Goal: Task Accomplishment & Management: Manage account settings

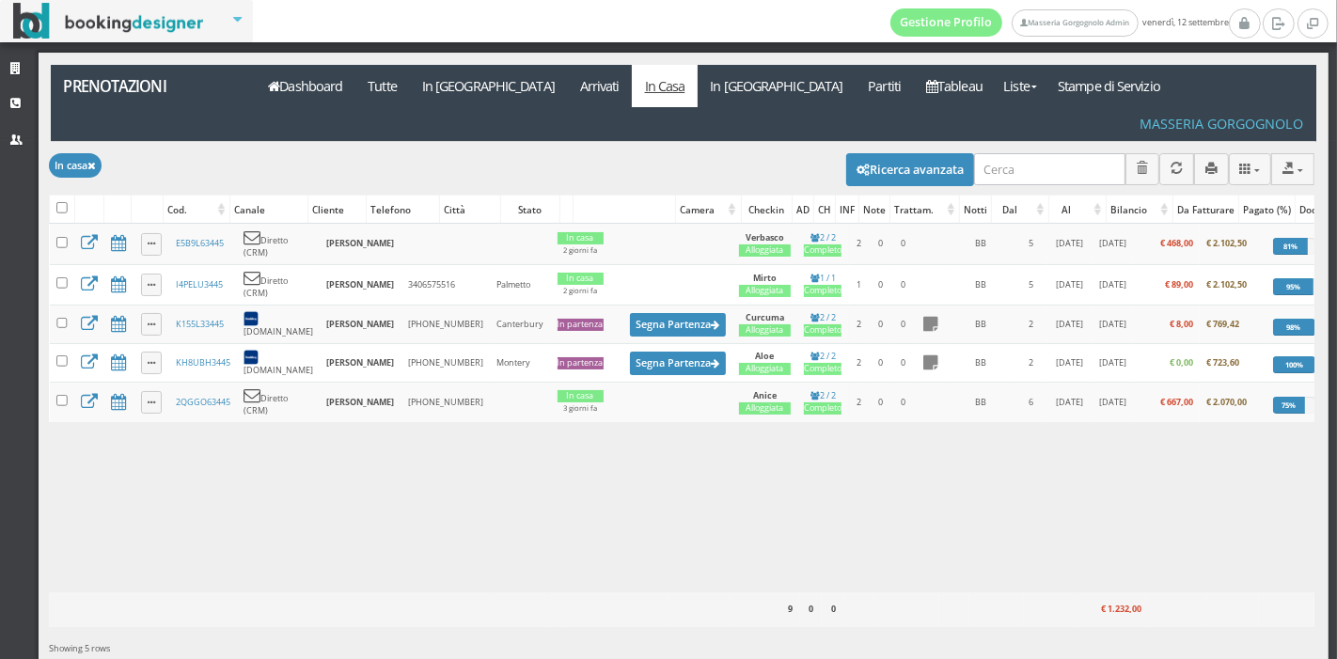
scroll to position [0, 49]
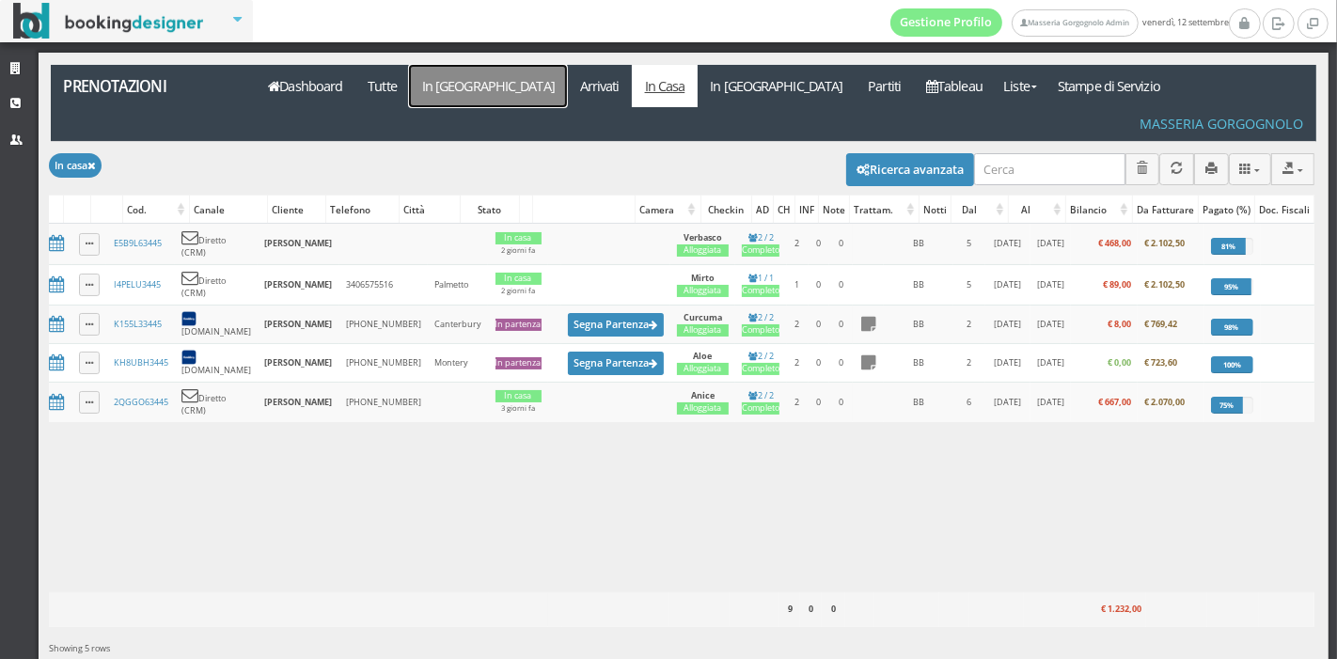
click at [465, 79] on link "In [GEOGRAPHIC_DATA]" at bounding box center [488, 86] width 158 height 42
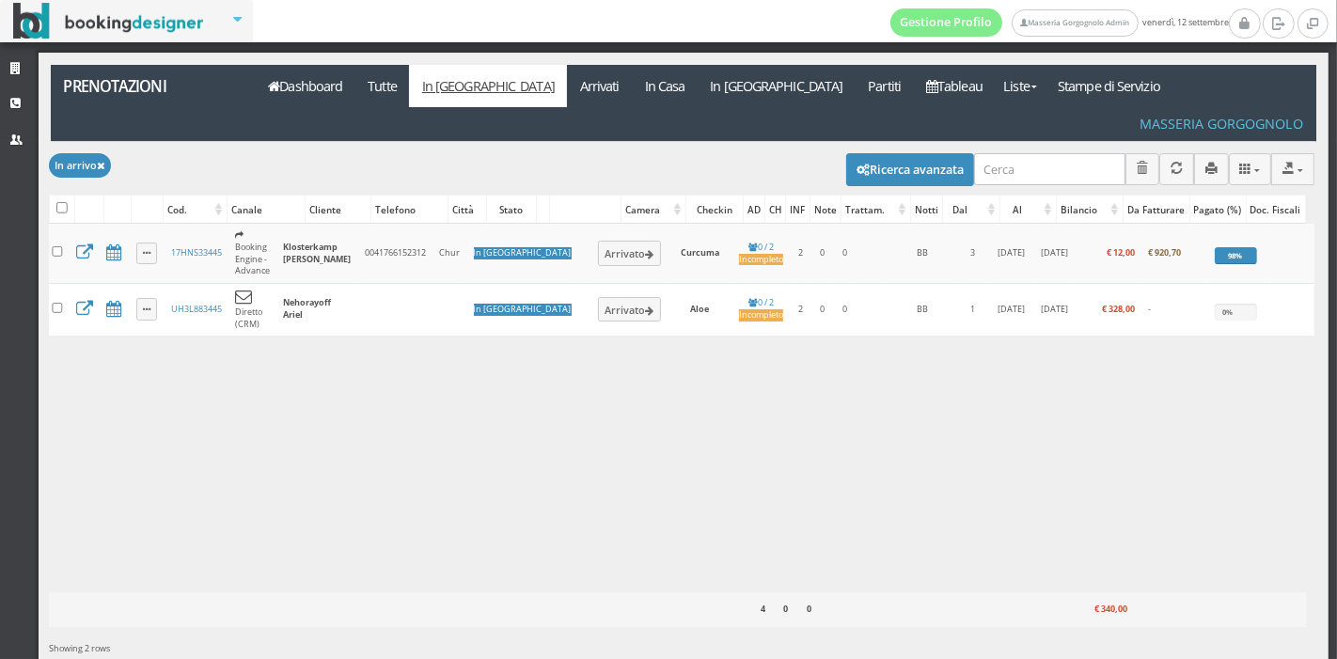
scroll to position [0, 8]
click at [632, 84] on link "In Casa" at bounding box center [665, 86] width 66 height 42
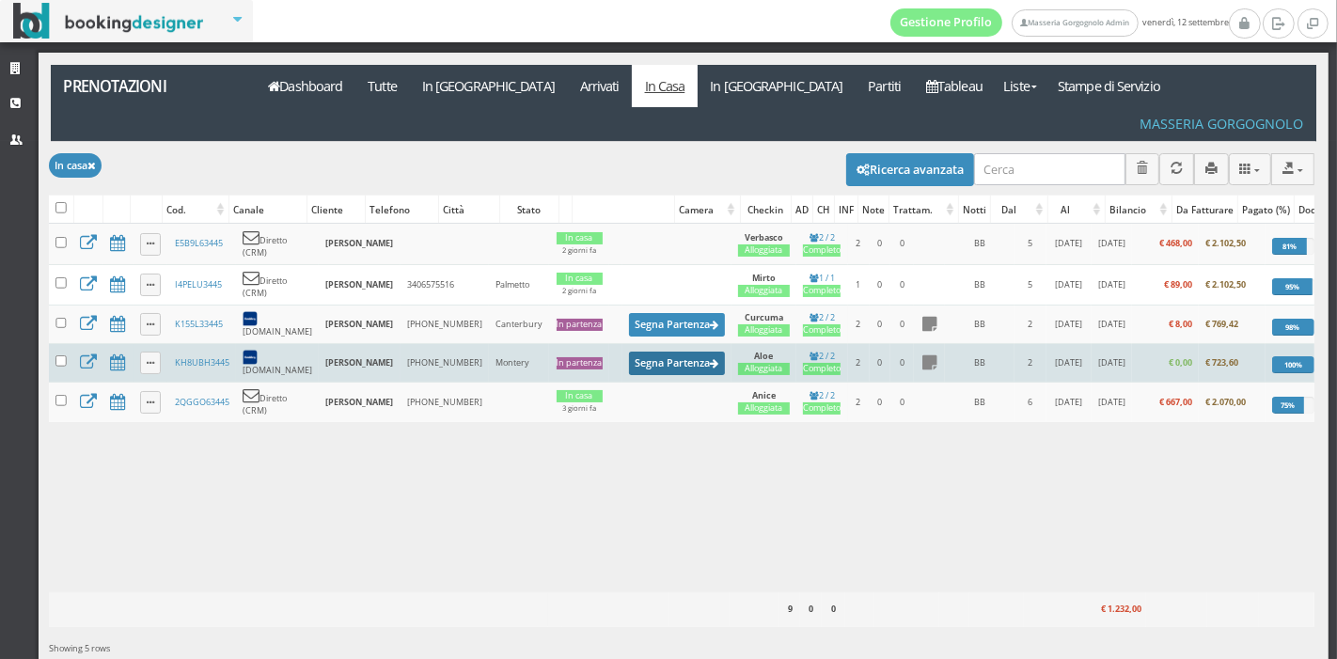
scroll to position [0, 49]
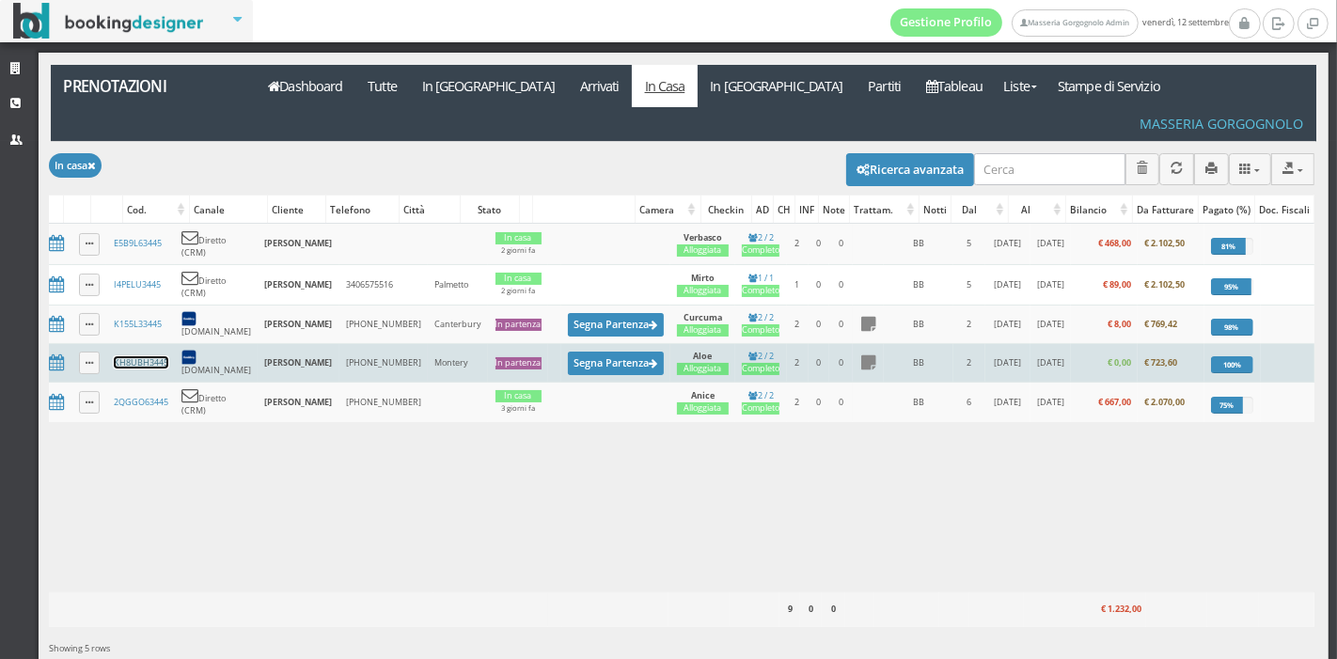
click at [137, 356] on link "KH8UBH3445" at bounding box center [141, 362] width 55 height 12
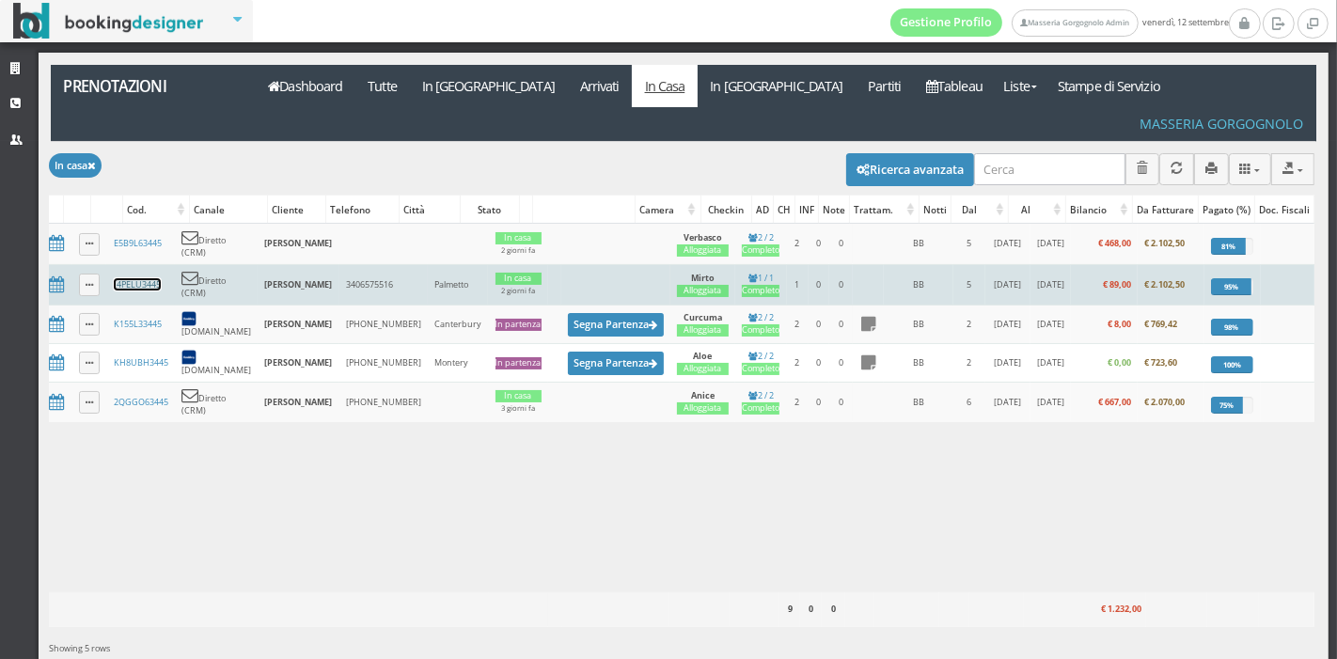
click at [118, 278] on link "I4PELU3445" at bounding box center [137, 284] width 47 height 12
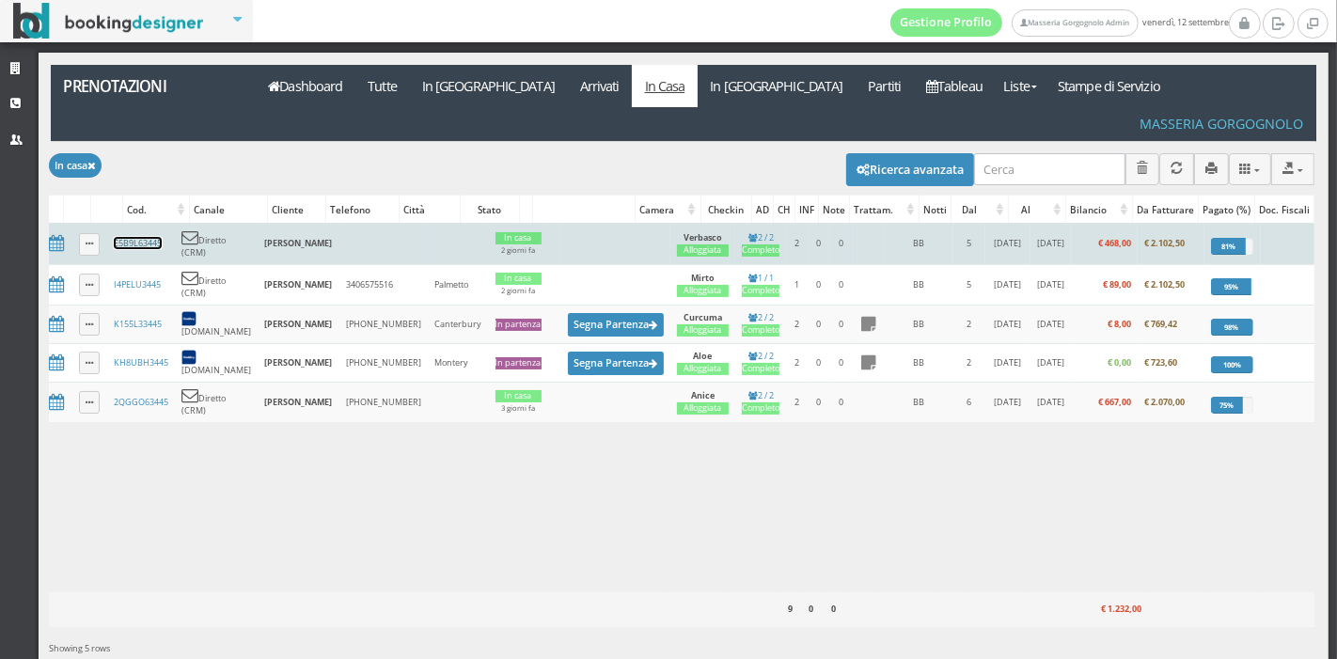
click at [119, 237] on link "E5B9L63445" at bounding box center [138, 243] width 48 height 12
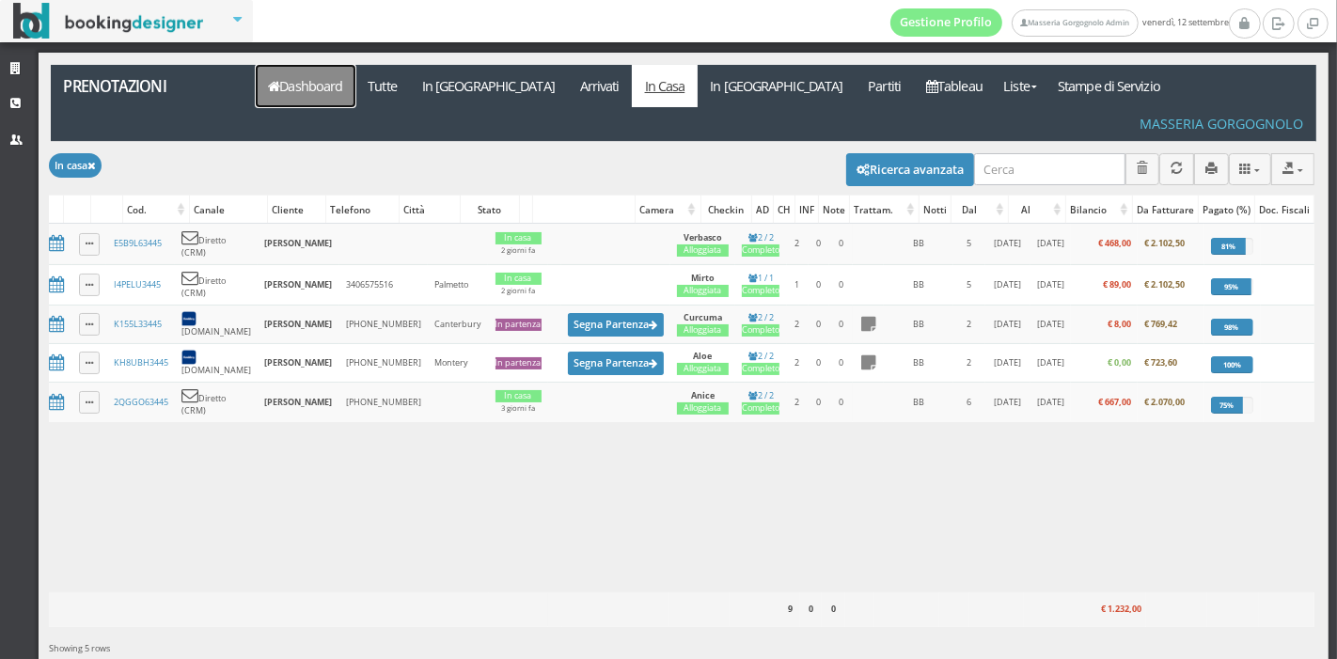
click at [339, 95] on link "Dashboard" at bounding box center [306, 86] width 100 height 42
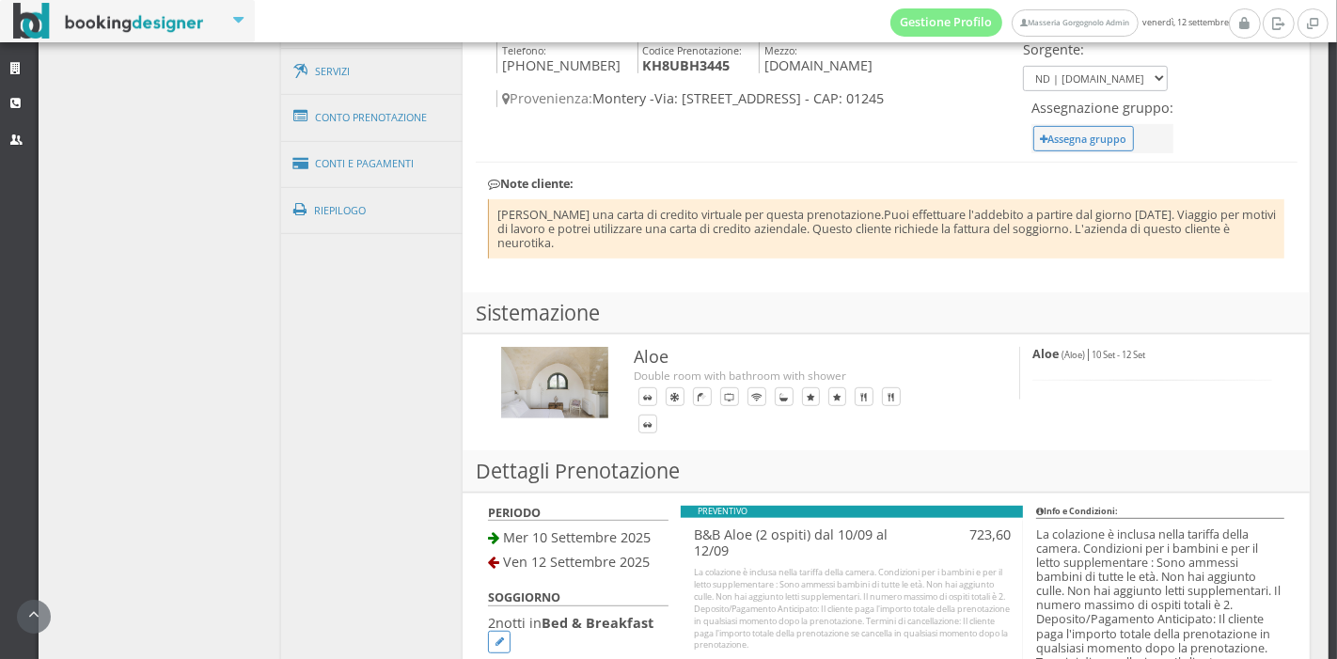
scroll to position [772, 0]
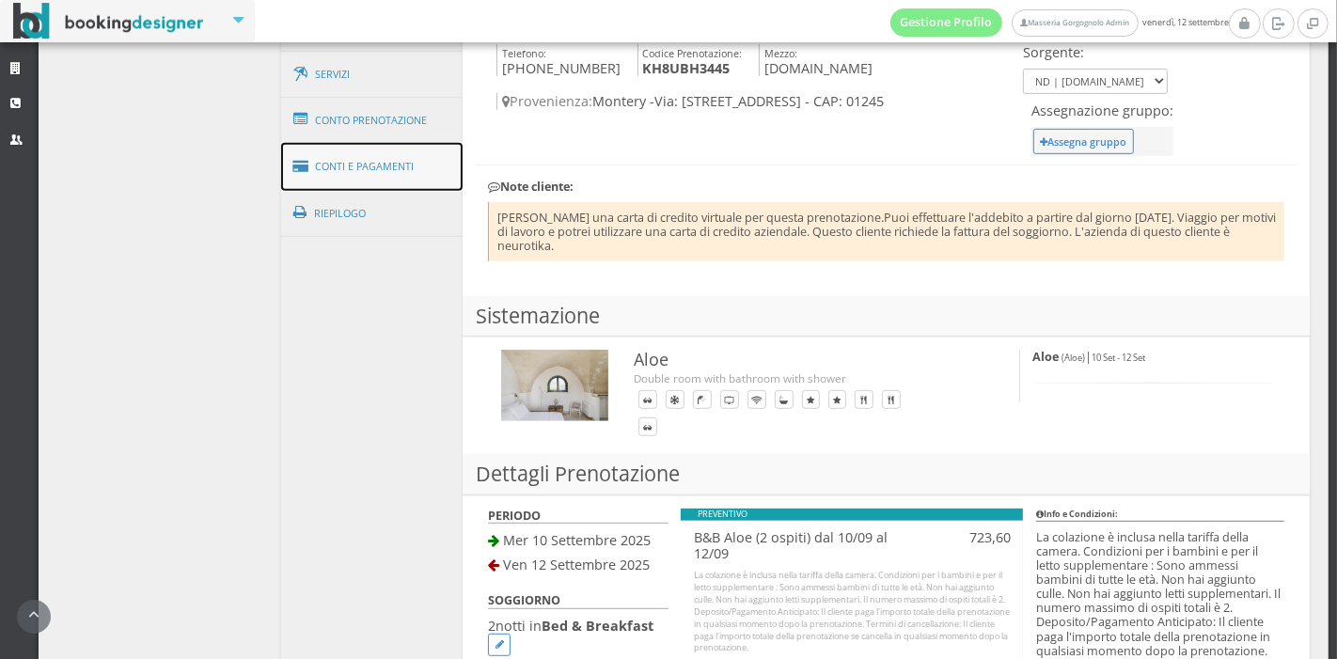
click at [359, 170] on link "Conti e Pagamenti" at bounding box center [372, 167] width 182 height 48
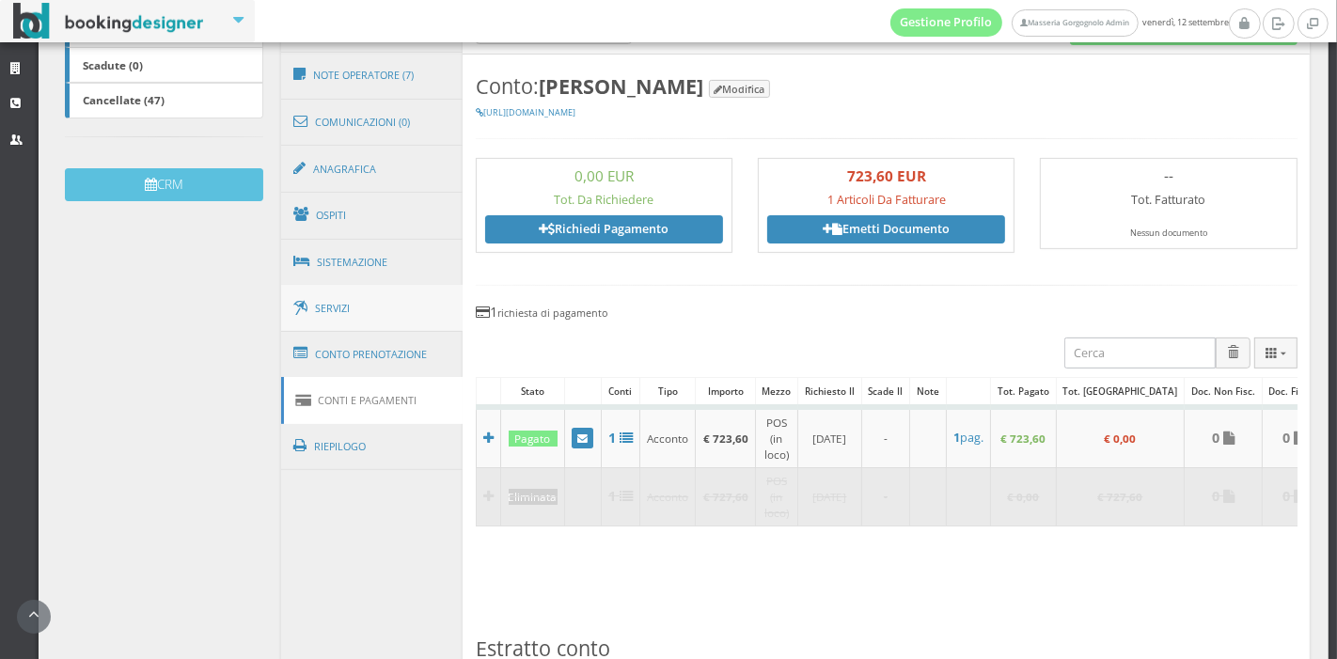
scroll to position [515, 0]
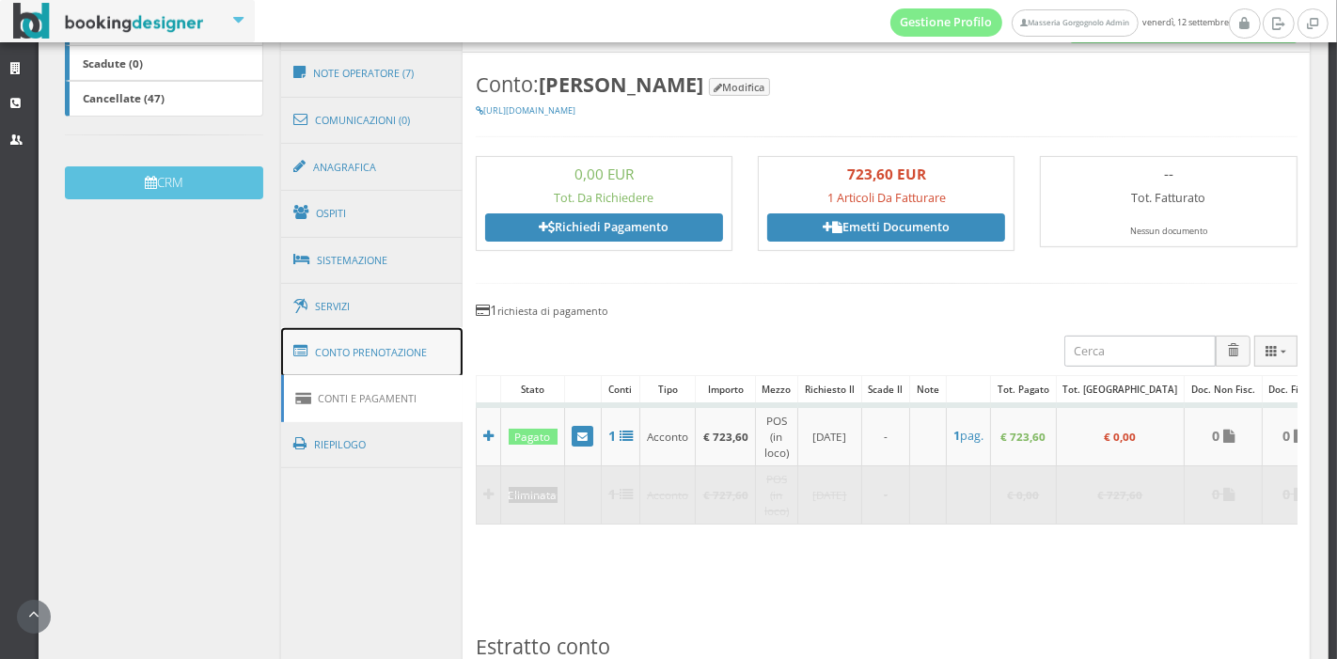
click at [381, 357] on link "Conto Prenotazione" at bounding box center [372, 352] width 182 height 49
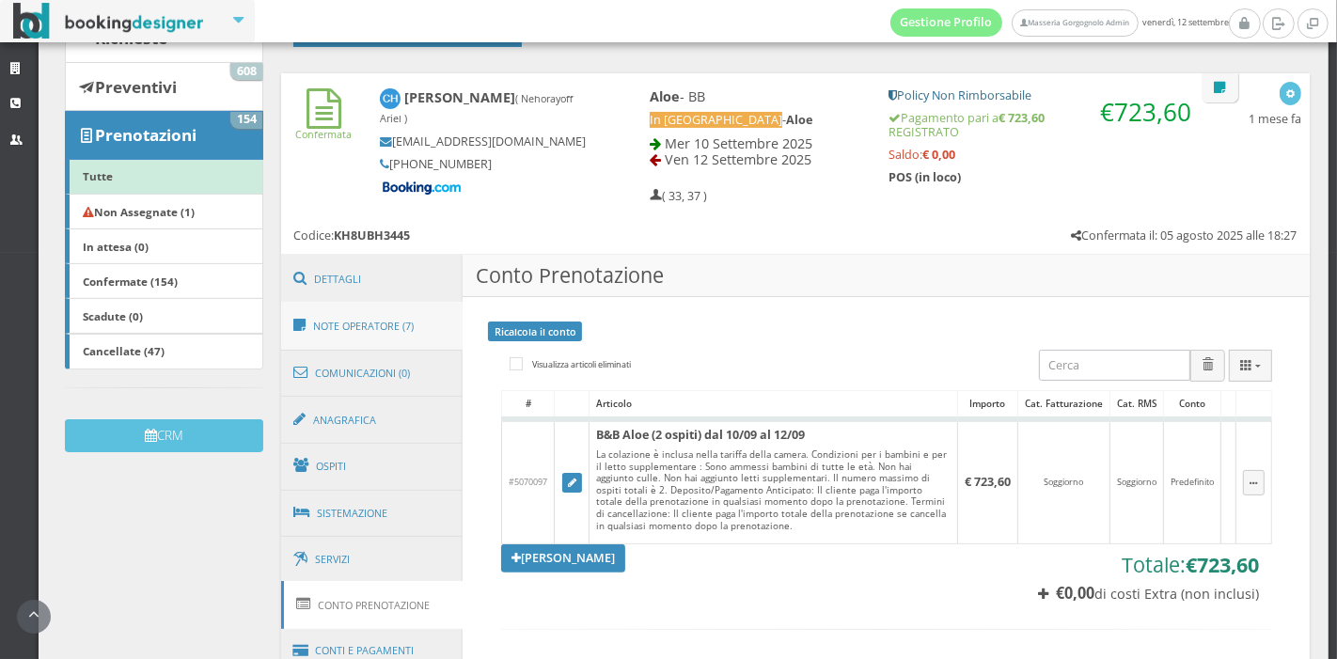
scroll to position [0, 0]
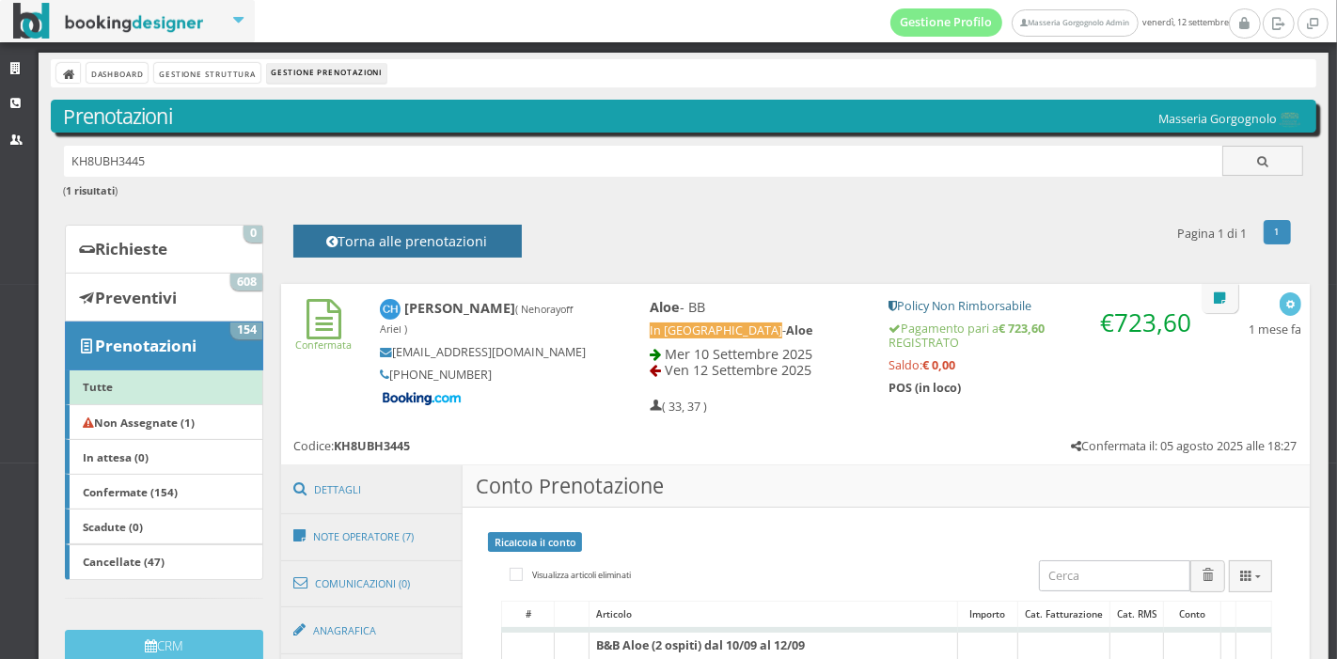
click at [347, 244] on h4 "Torna alle prenotazioni" at bounding box center [407, 247] width 186 height 29
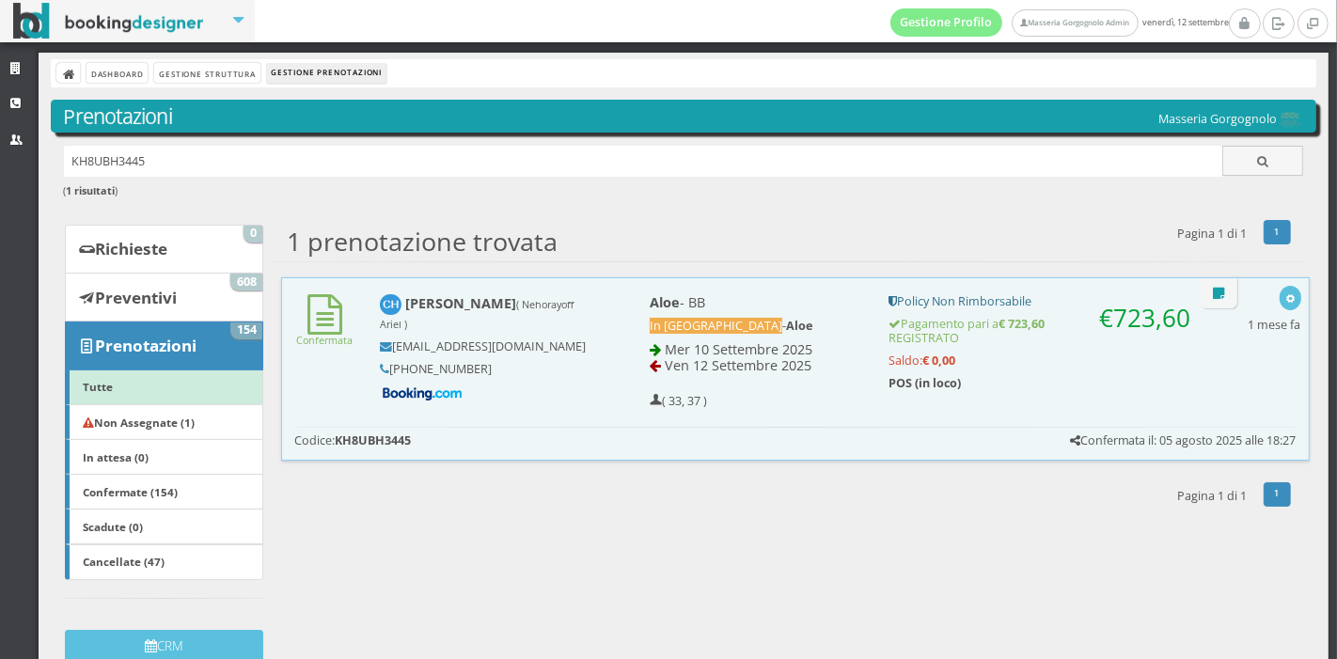
scroll to position [1, 0]
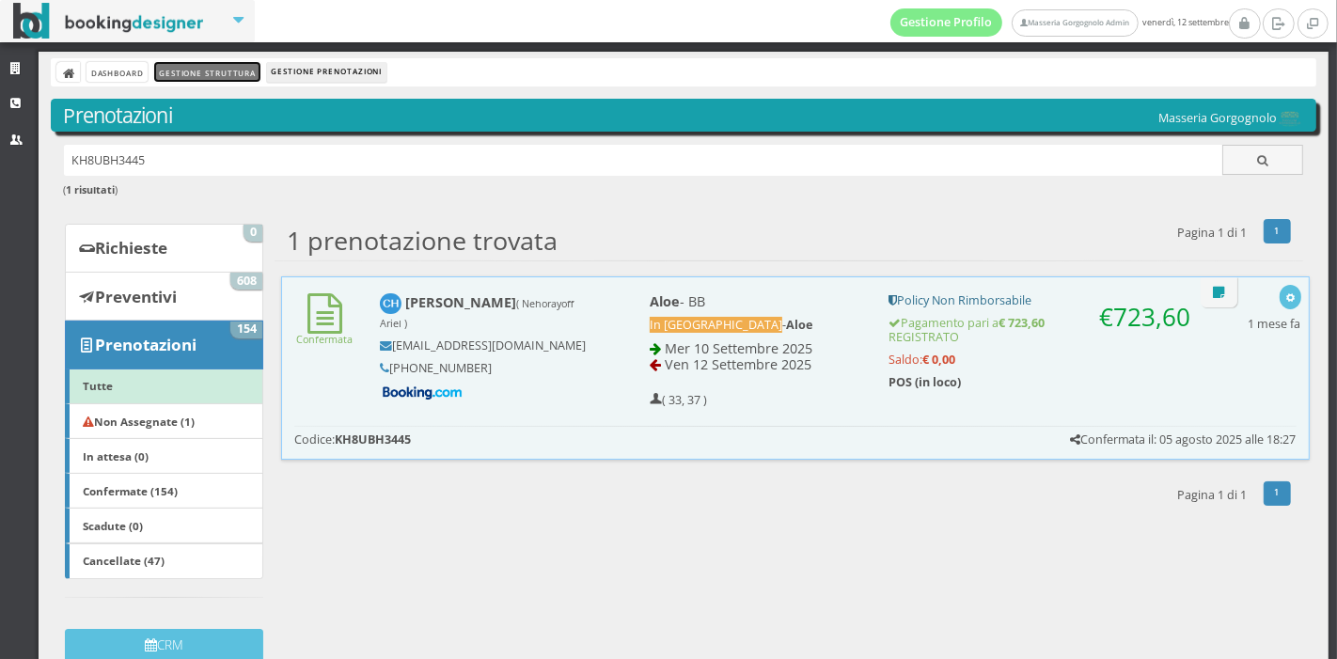
click at [215, 69] on link "Gestione Struttura" at bounding box center [206, 72] width 105 height 20
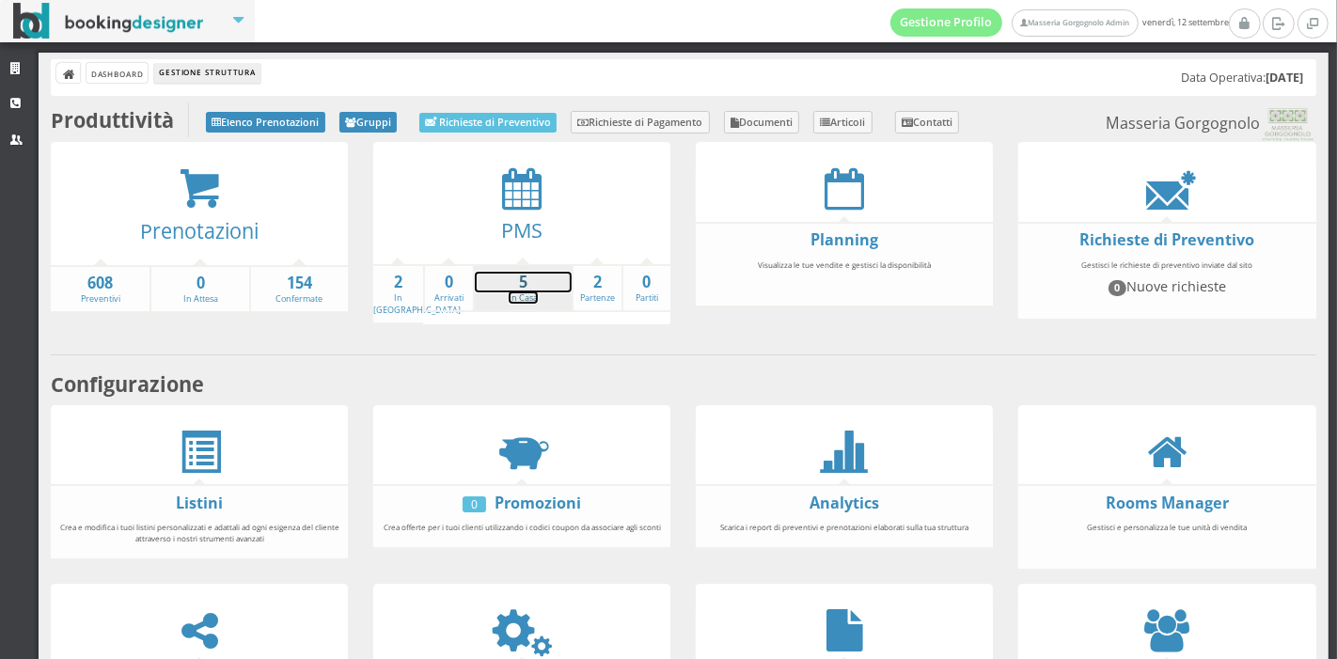
click at [515, 275] on strong "5" at bounding box center [523, 283] width 97 height 22
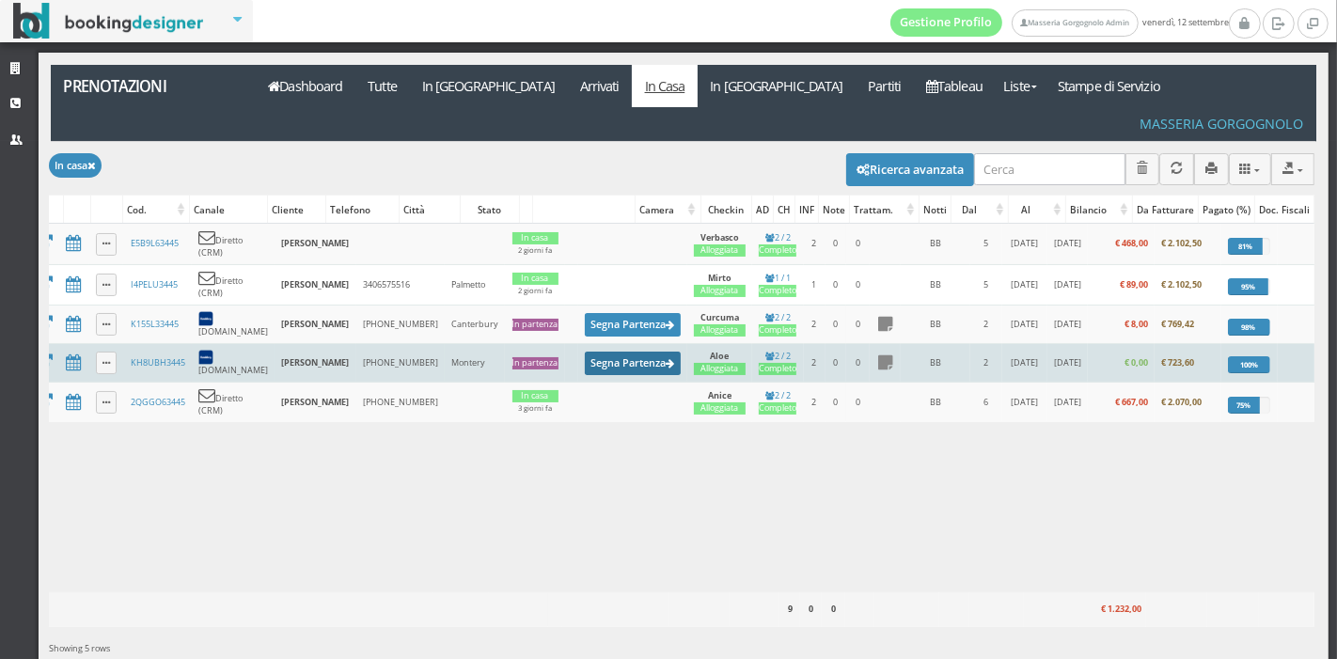
scroll to position [0, 52]
click at [583, 352] on button "Segna Partenza" at bounding box center [631, 364] width 96 height 24
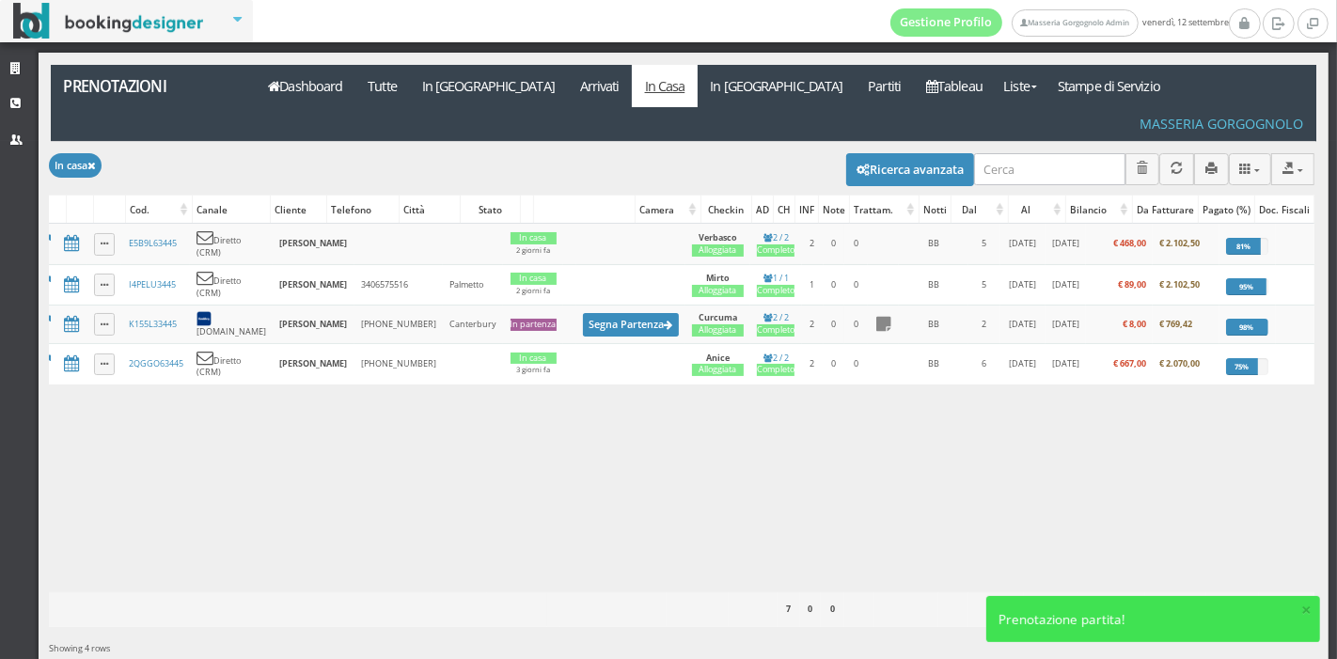
scroll to position [0, 0]
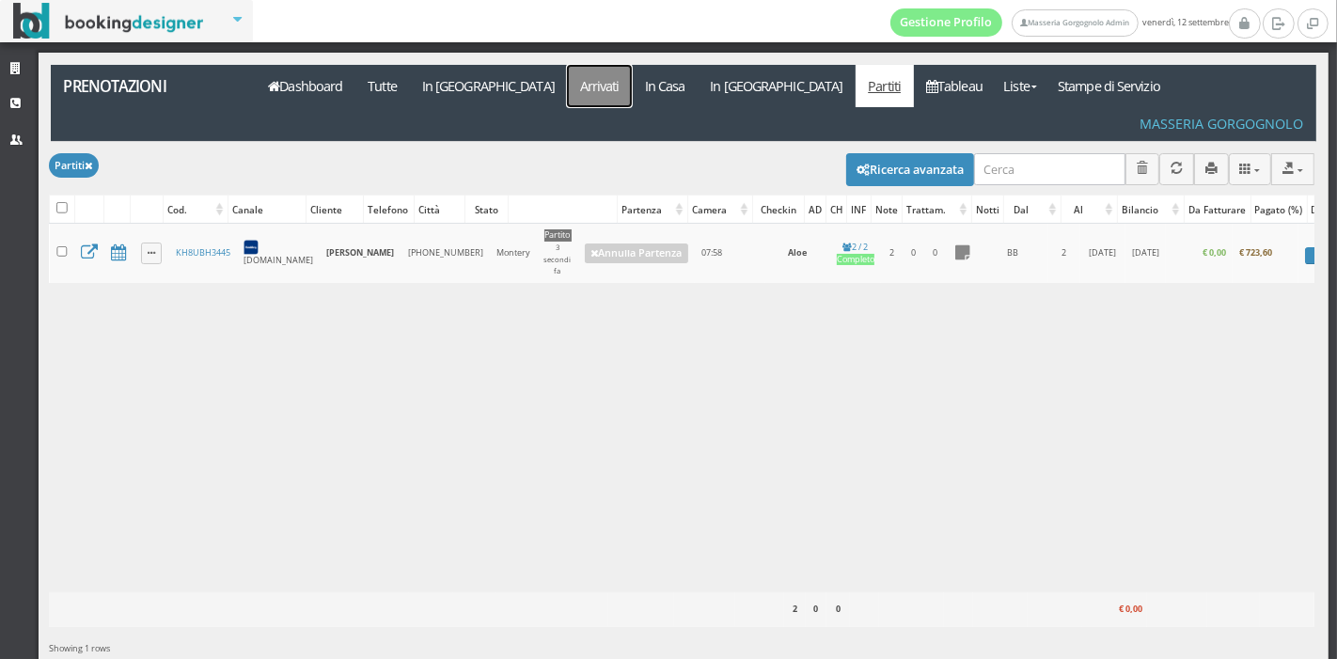
click at [567, 76] on link "Arrivati" at bounding box center [599, 86] width 65 height 42
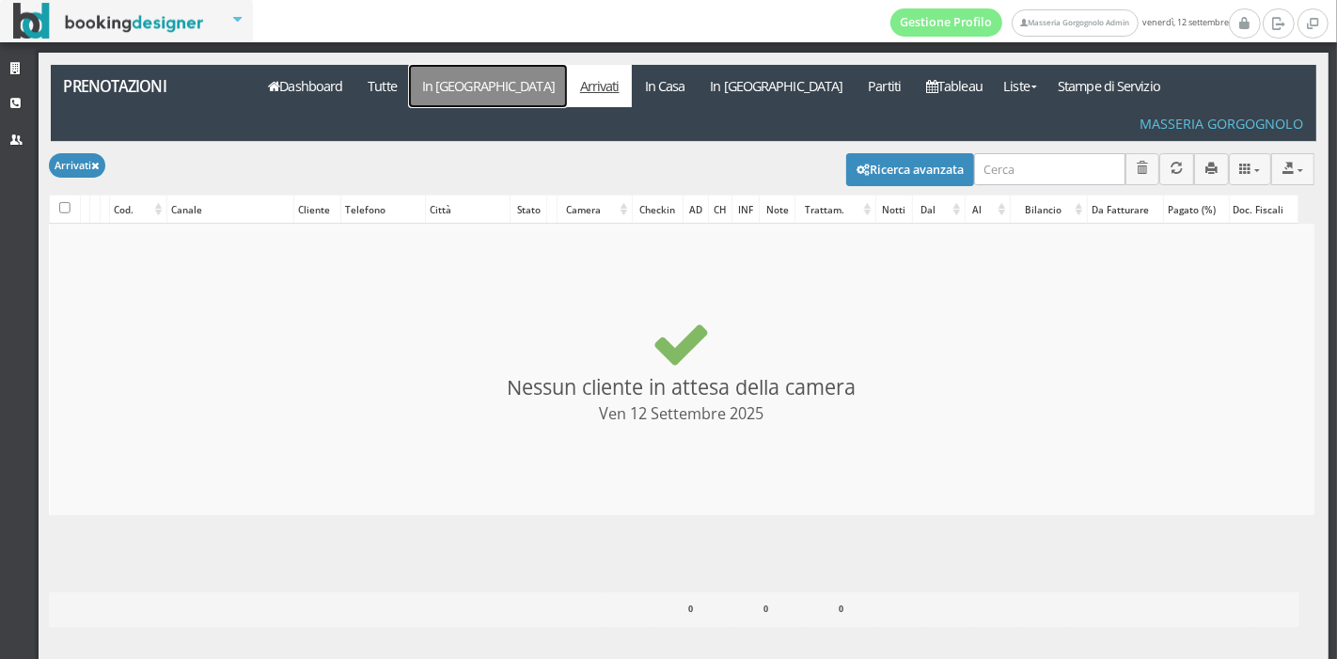
click at [419, 85] on link "In [GEOGRAPHIC_DATA]" at bounding box center [488, 86] width 158 height 42
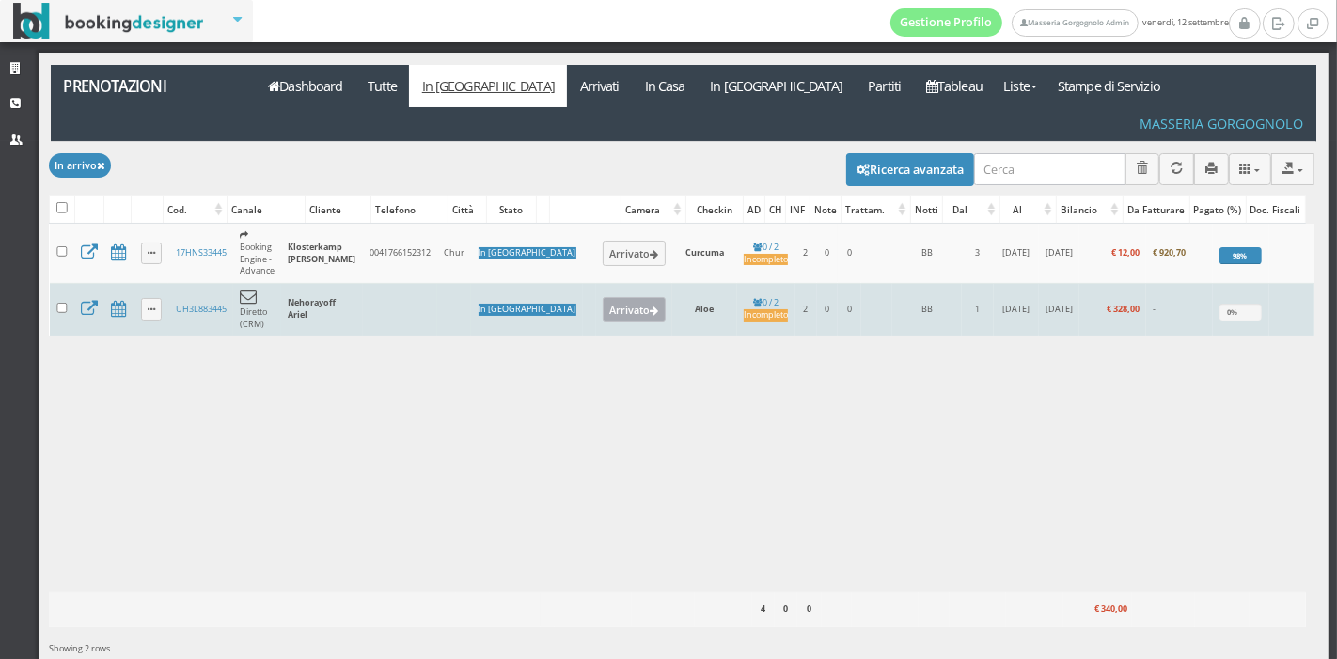
click at [603, 297] on button "Arrivato" at bounding box center [634, 309] width 63 height 24
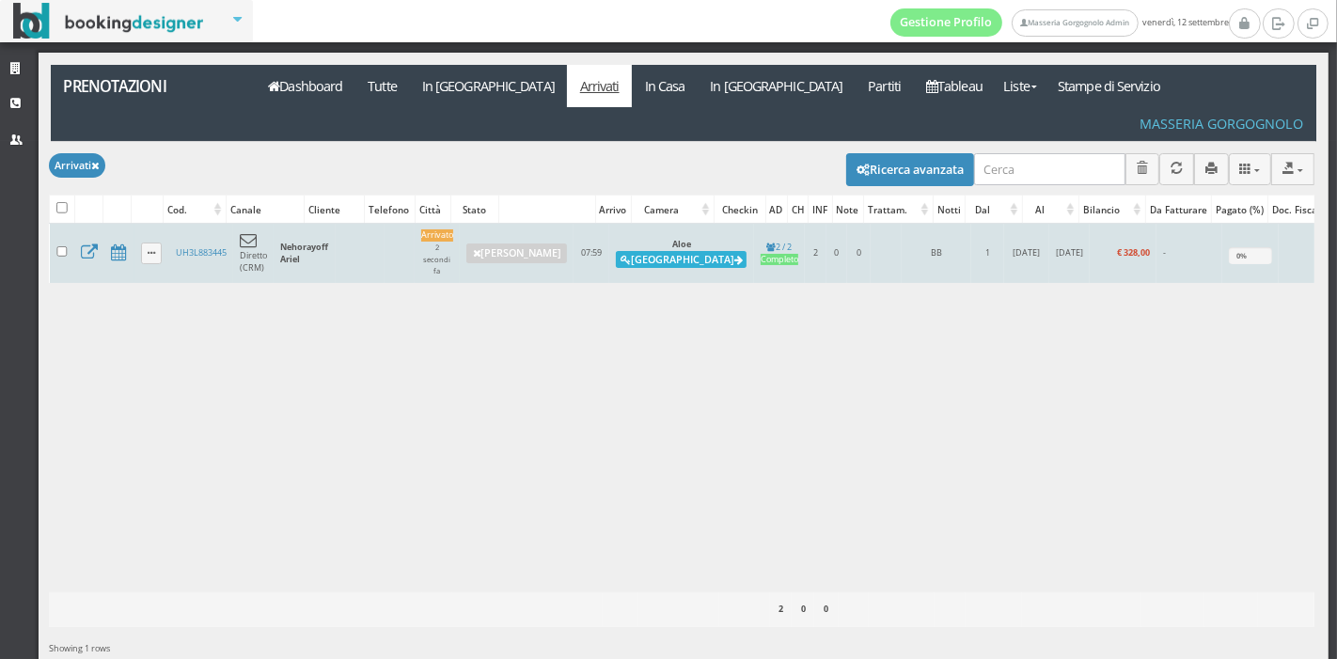
click at [677, 251] on button "[GEOGRAPHIC_DATA]" at bounding box center [681, 259] width 131 height 17
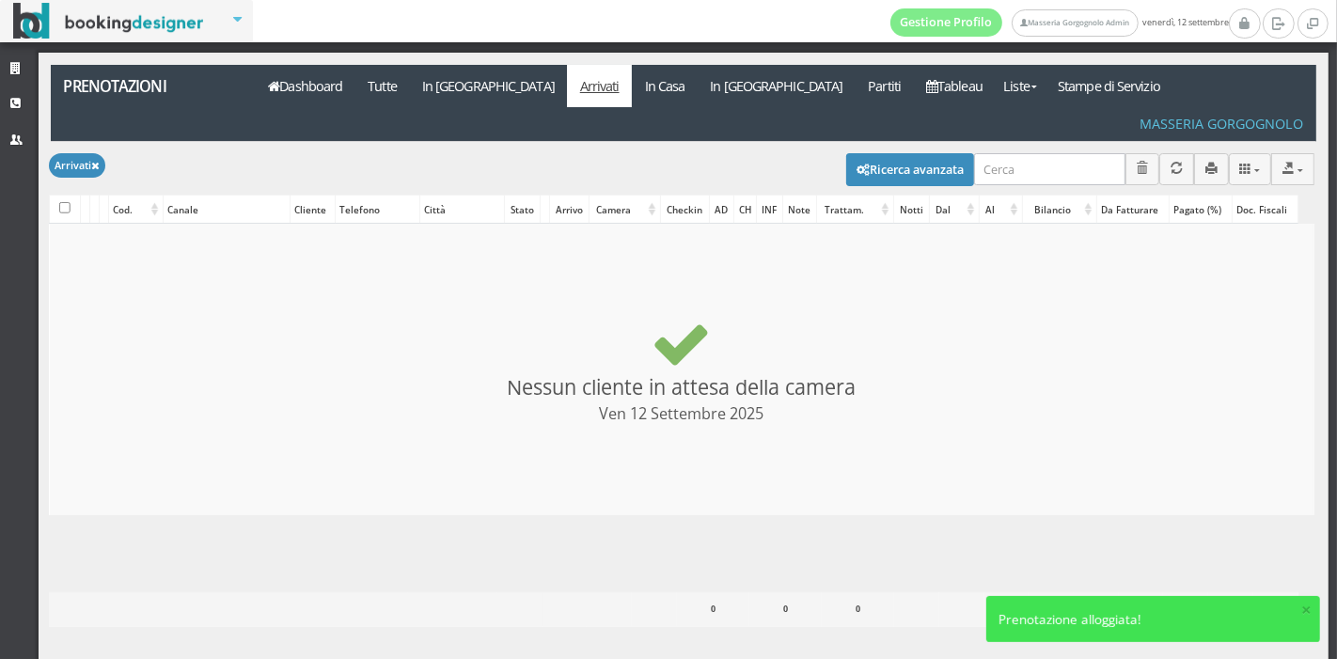
checkbox input "false"
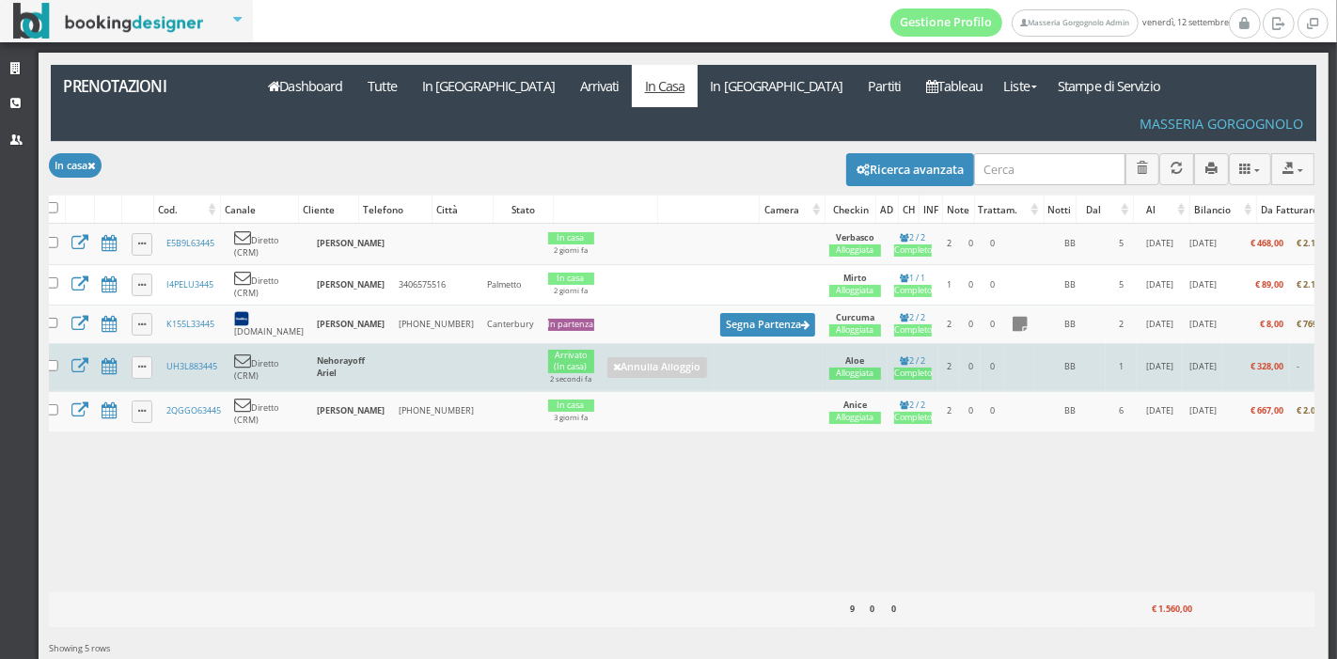
scroll to position [0, 12]
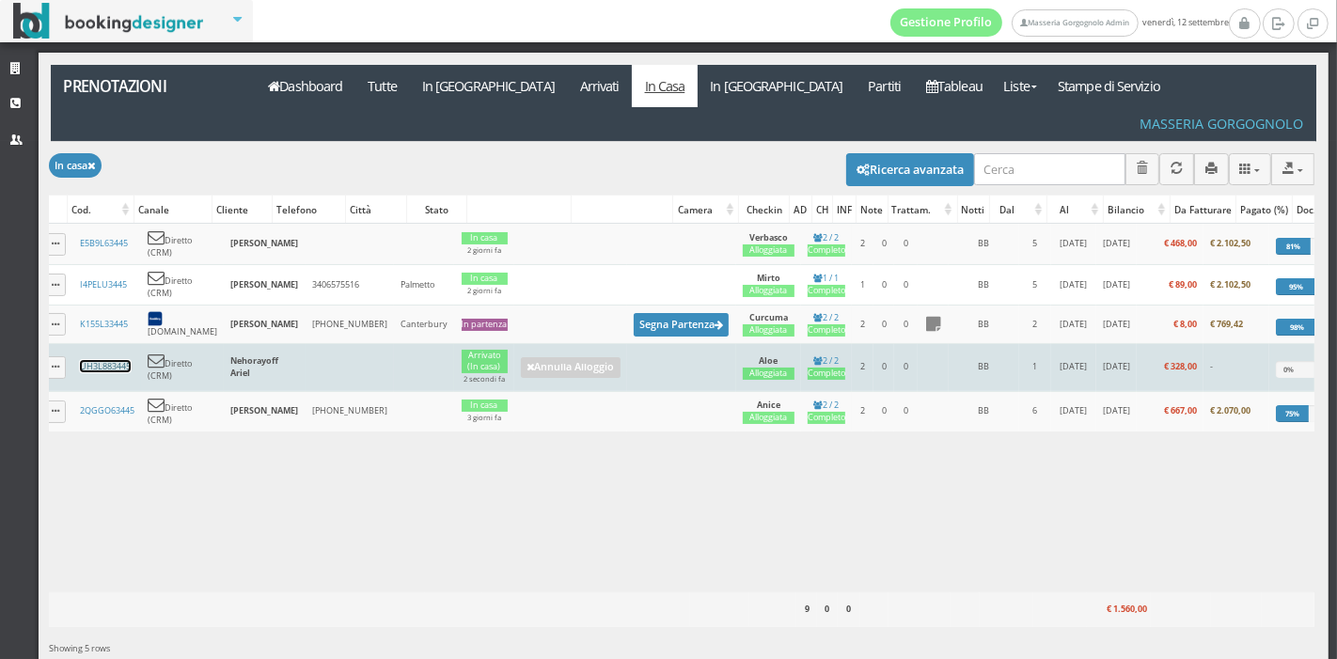
click at [118, 360] on link "UH3L883445" at bounding box center [105, 366] width 51 height 12
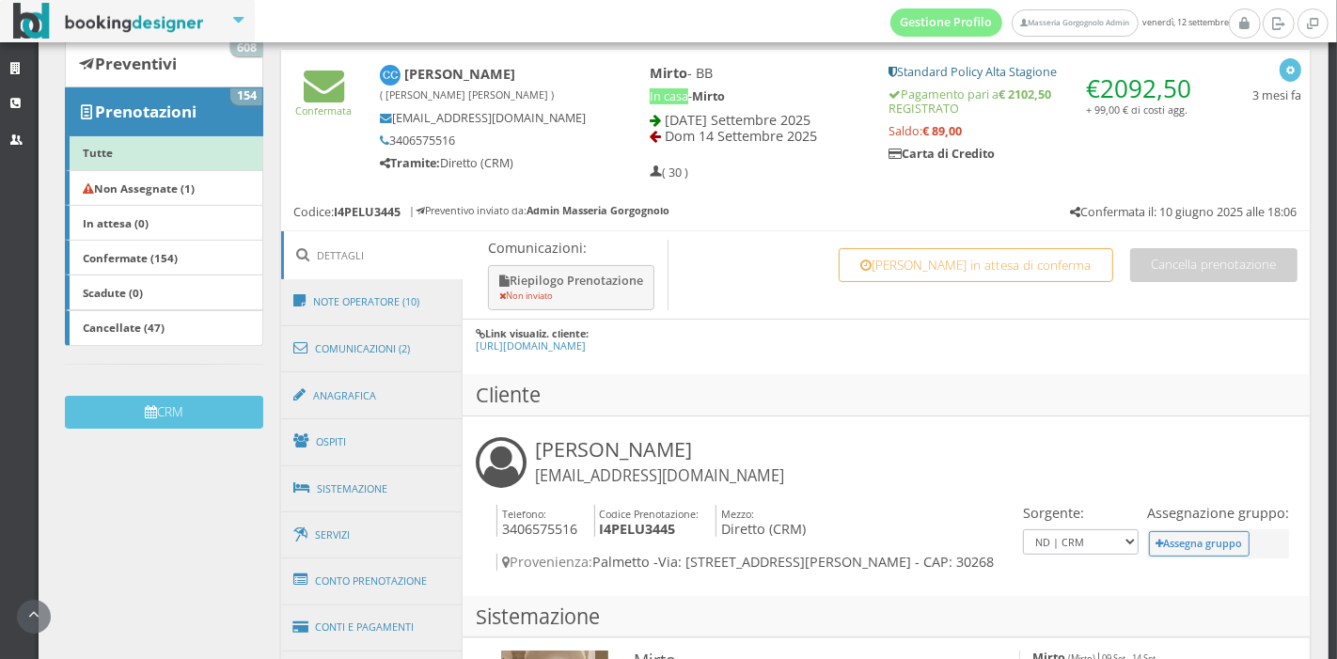
scroll to position [192, 0]
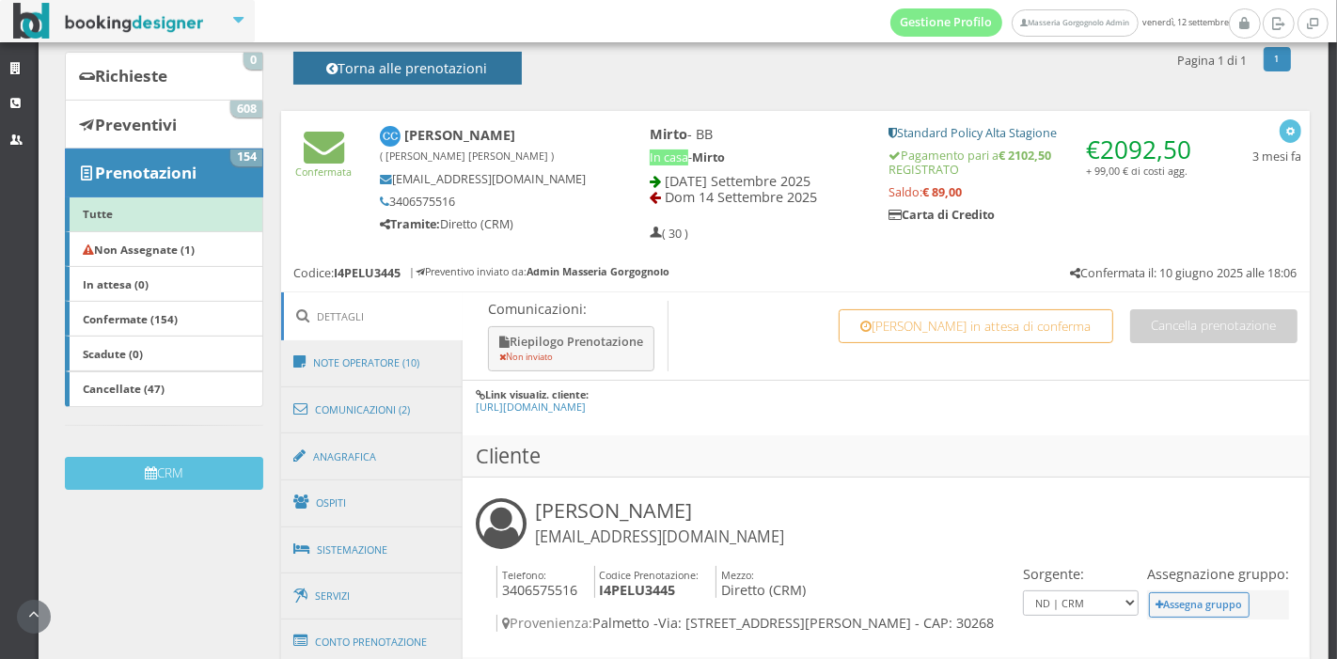
click at [462, 52] on button "Torna alle prenotazioni" at bounding box center [407, 68] width 229 height 33
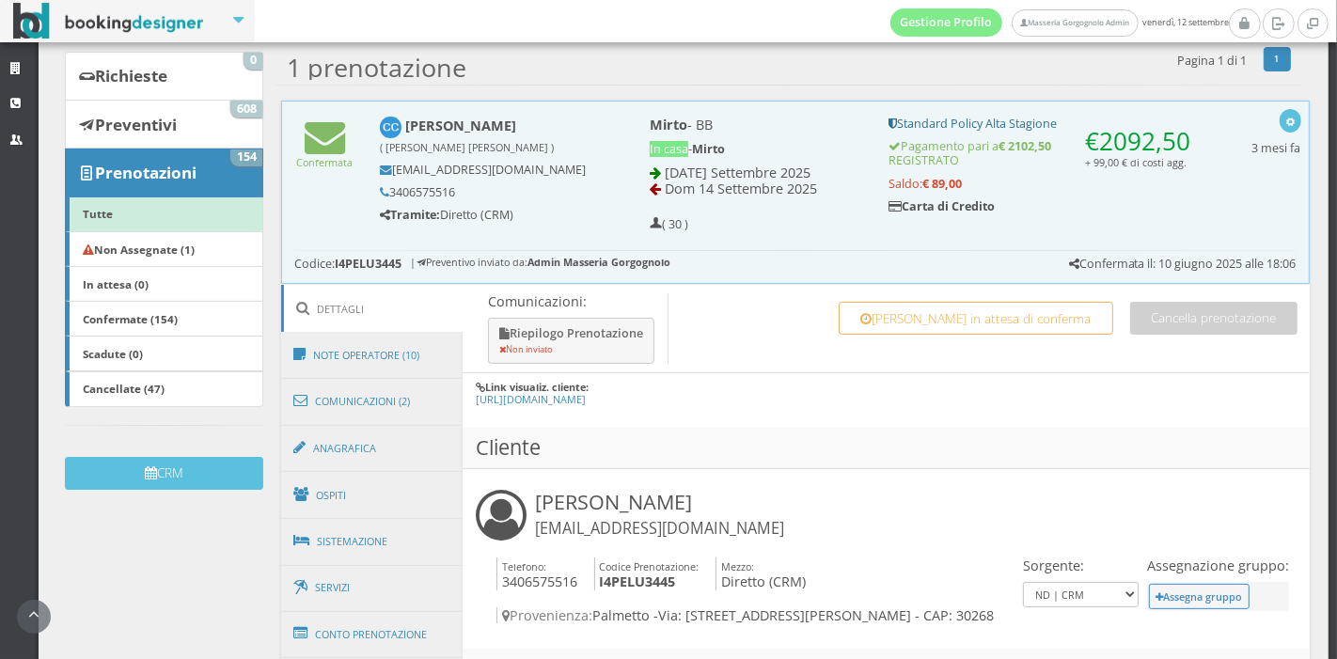
scroll to position [26, 0]
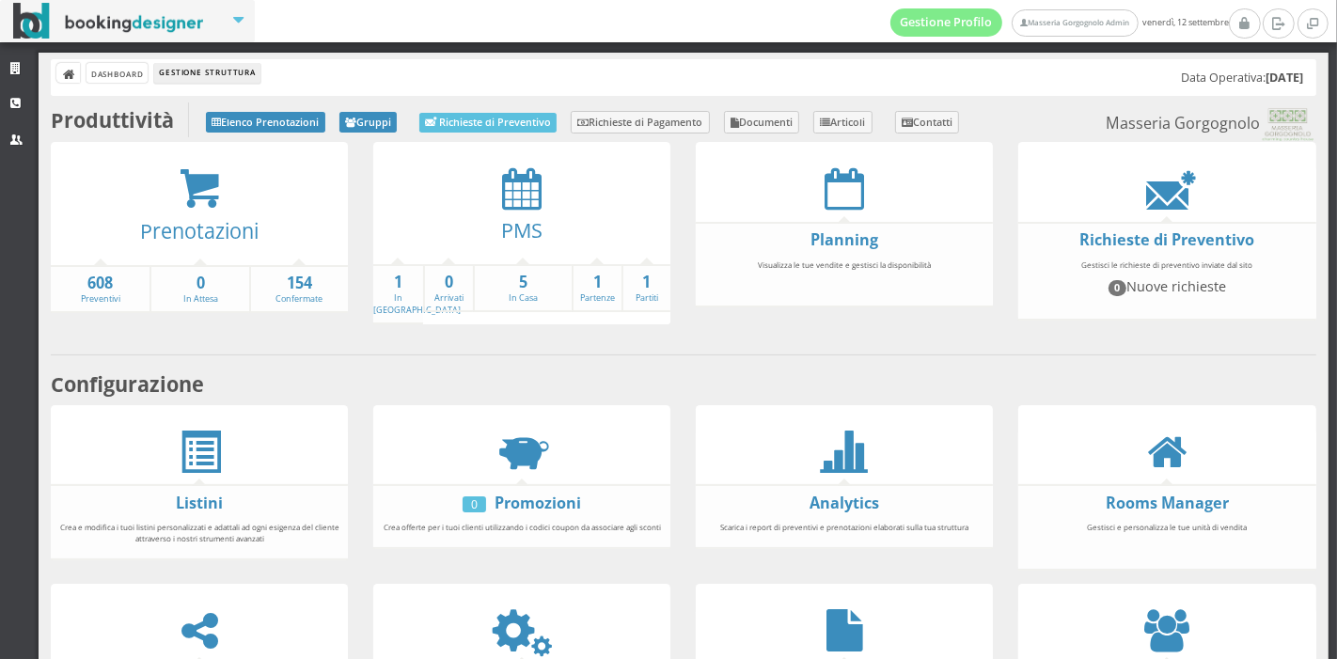
click at [225, 202] on div at bounding box center [199, 188] width 297 height 43
click at [193, 186] on icon at bounding box center [200, 188] width 42 height 43
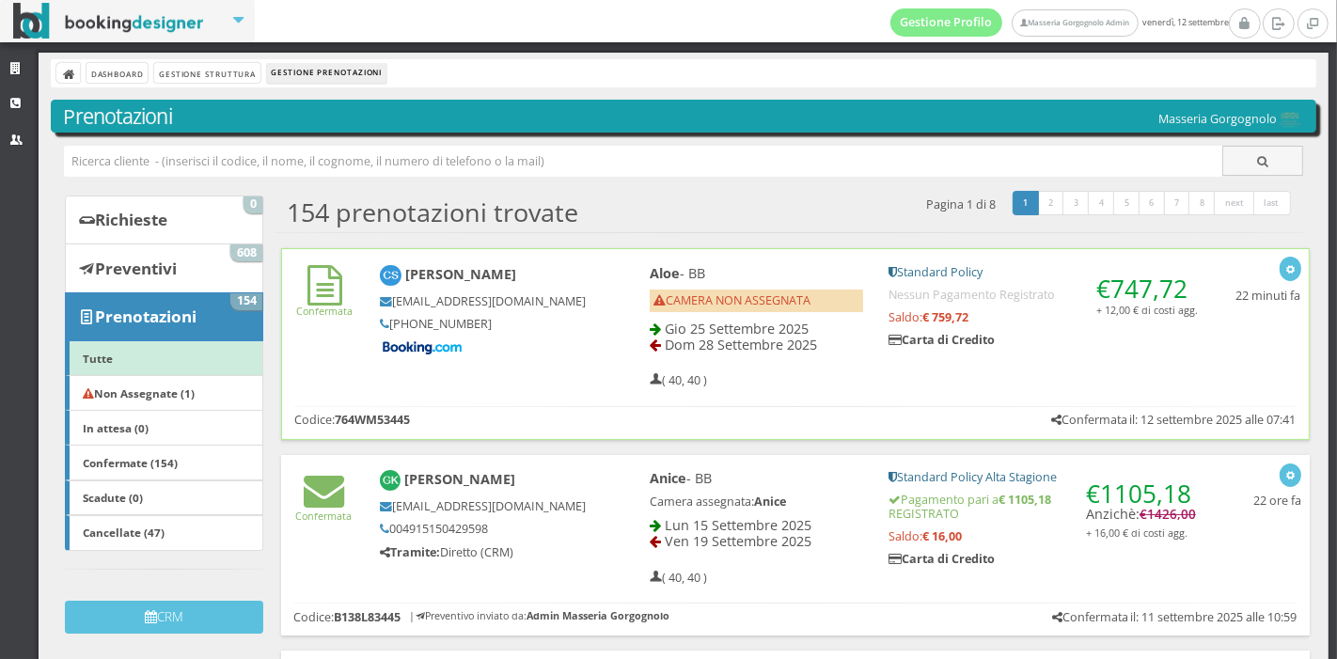
click at [912, 371] on div "Aloe - BB CAMERA NON ASSEGNATA Gio 25 Settembre 2025 Dom 28 Settembre 2025 ( 40…" at bounding box center [923, 327] width 599 height 140
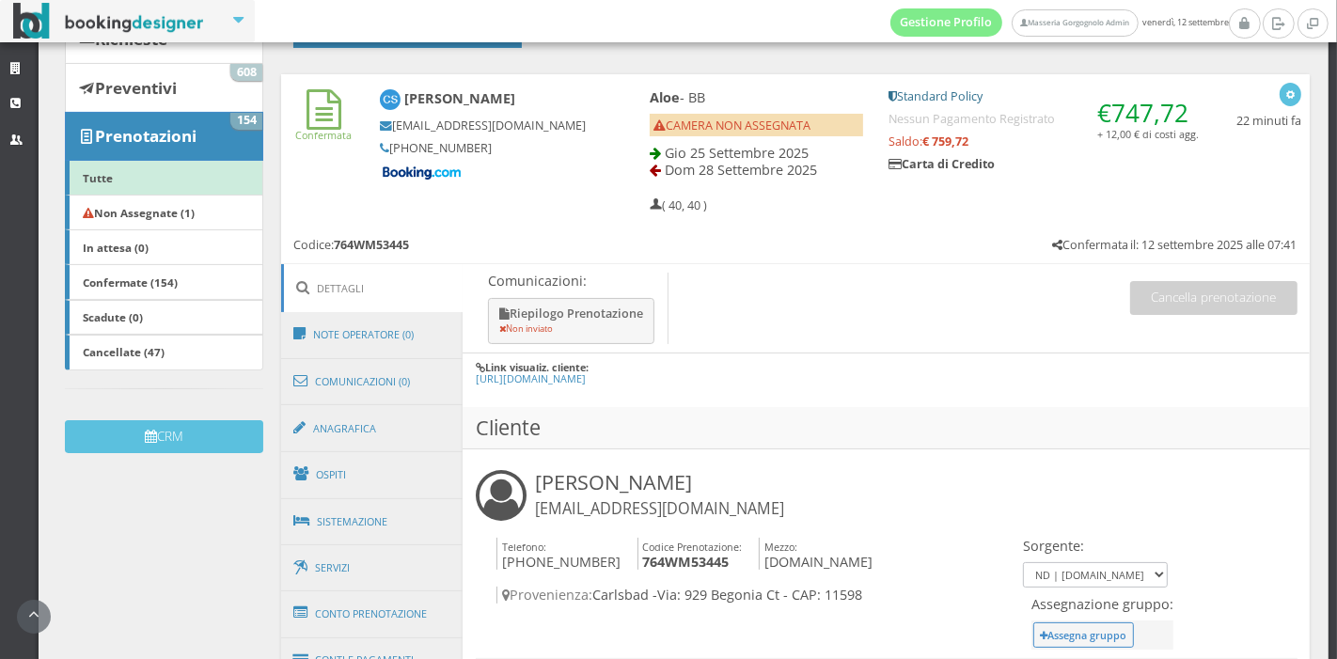
scroll to position [200, 0]
drag, startPoint x: 857, startPoint y: 513, endPoint x: 660, endPoint y: 331, distance: 267.5
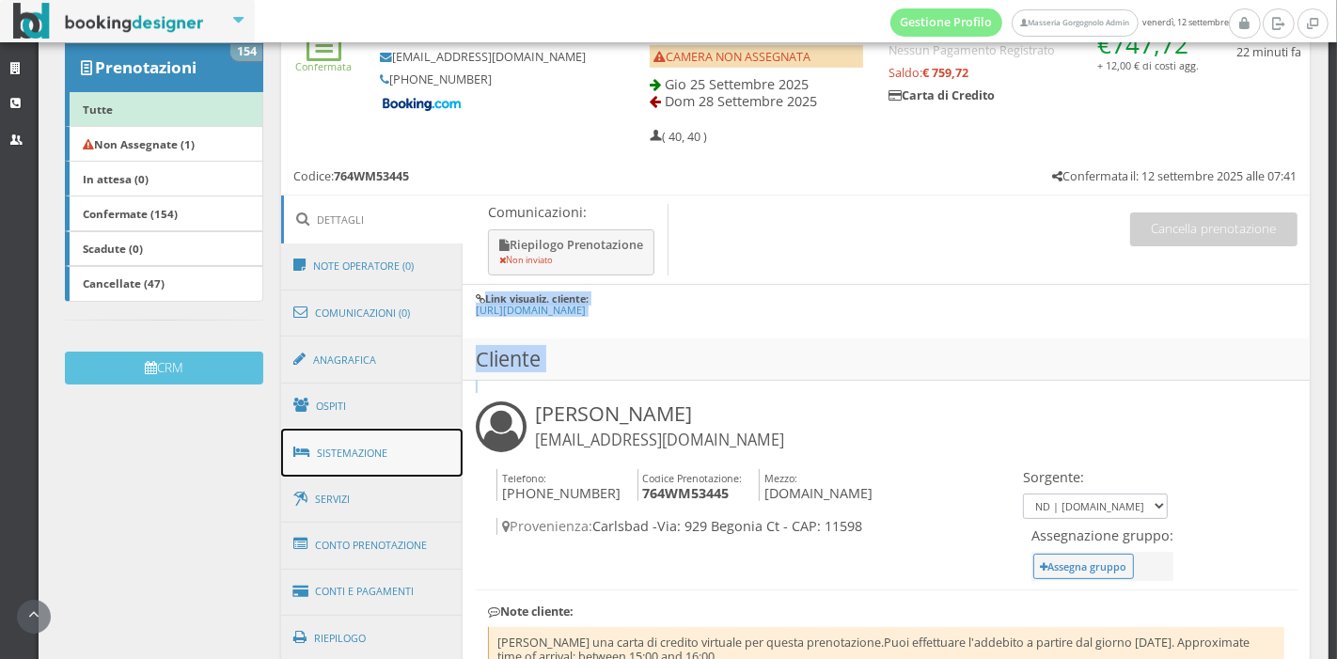
click at [371, 439] on link "Sistemazione" at bounding box center [372, 453] width 182 height 49
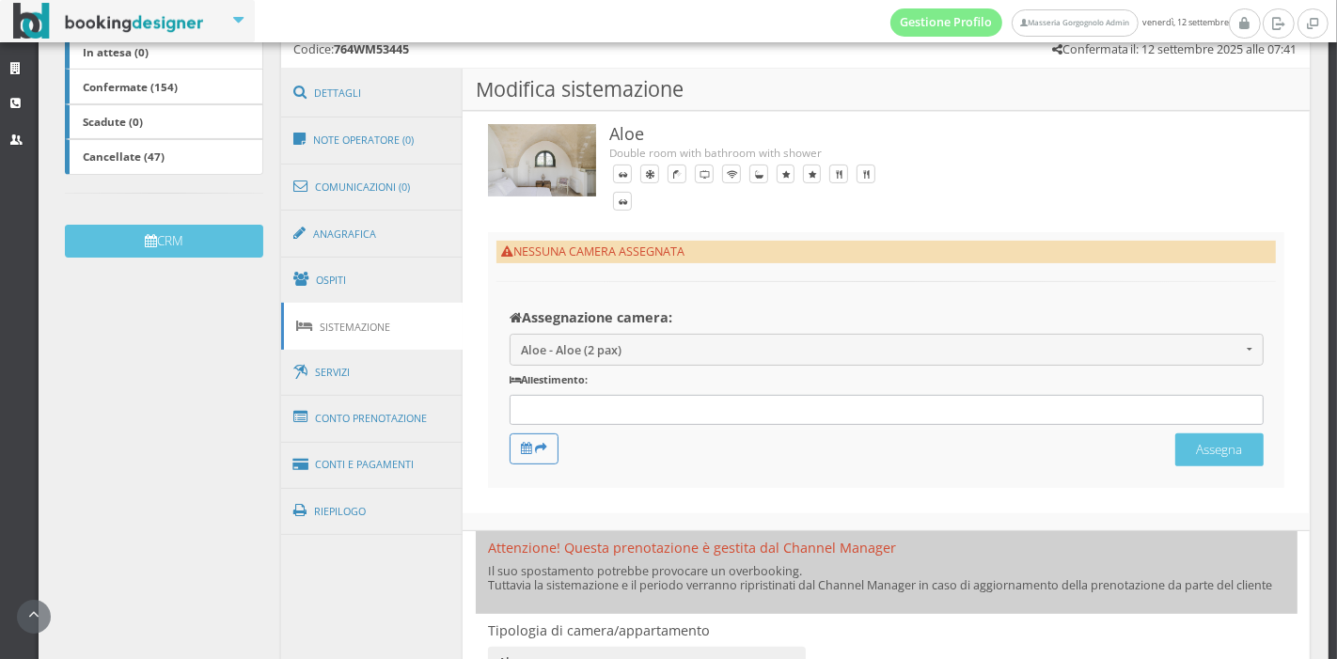
scroll to position [424, 0]
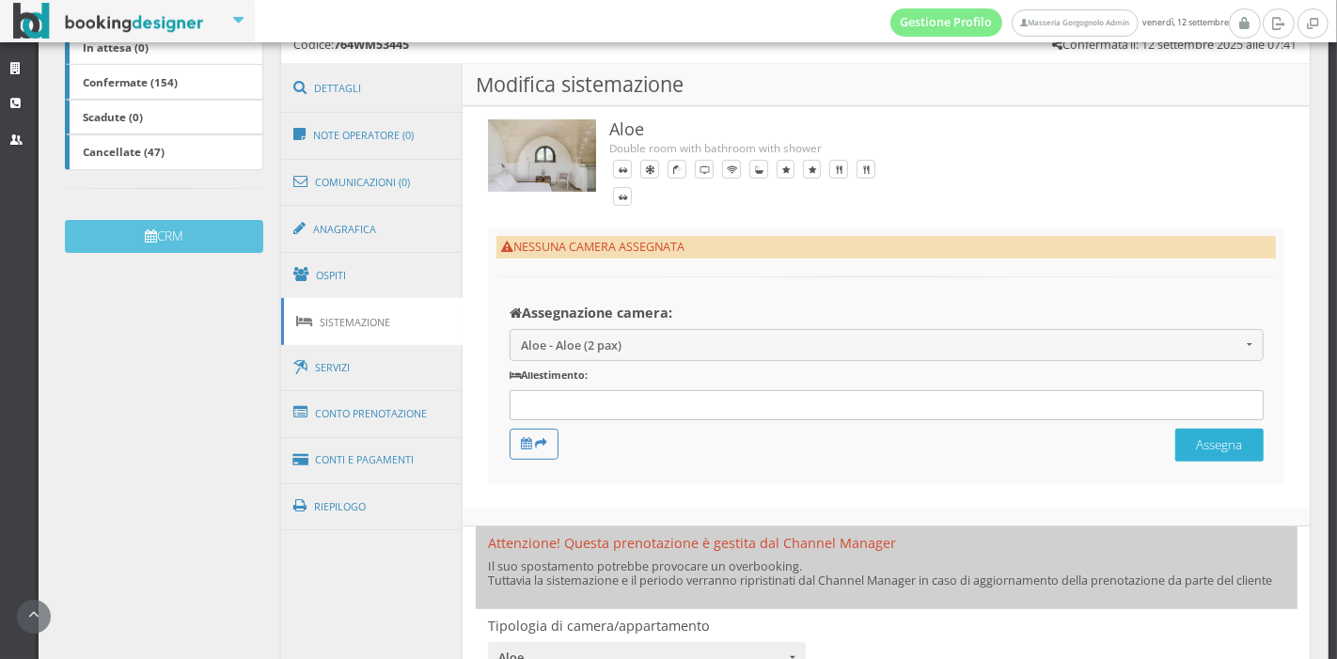
click at [1182, 452] on button "Assegna" at bounding box center [1220, 445] width 88 height 33
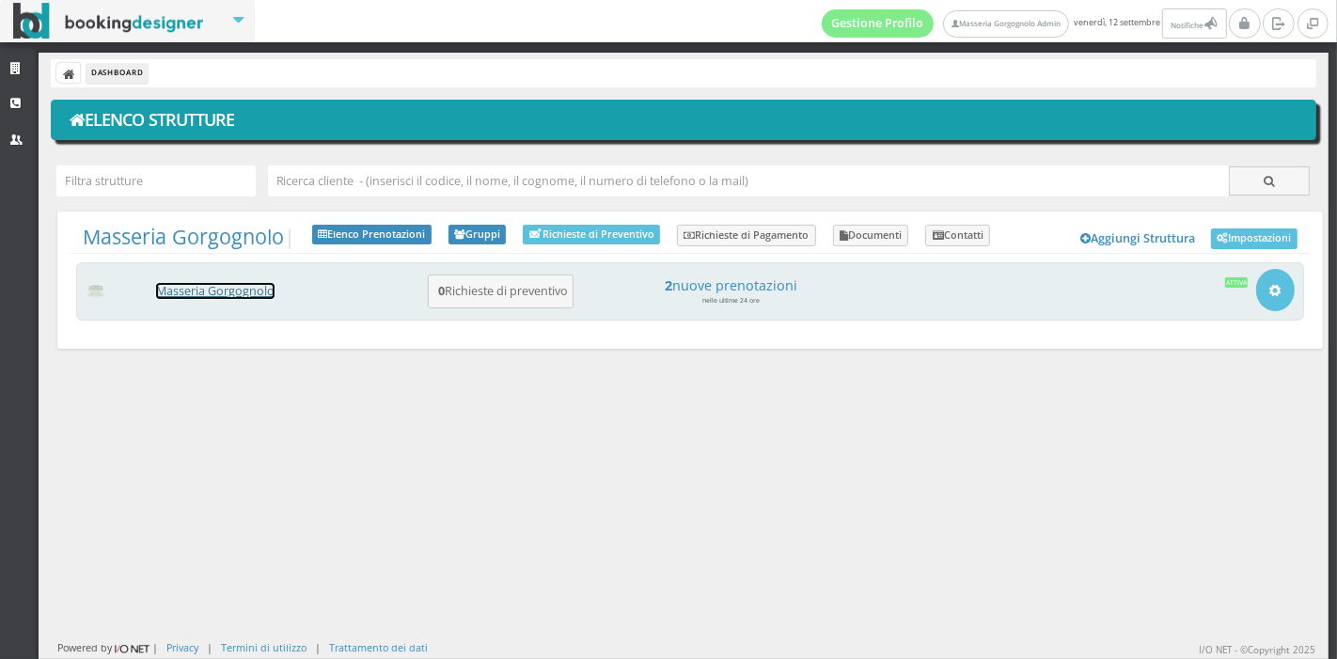
click at [204, 292] on link "Masseria Gorgognolo" at bounding box center [215, 291] width 118 height 16
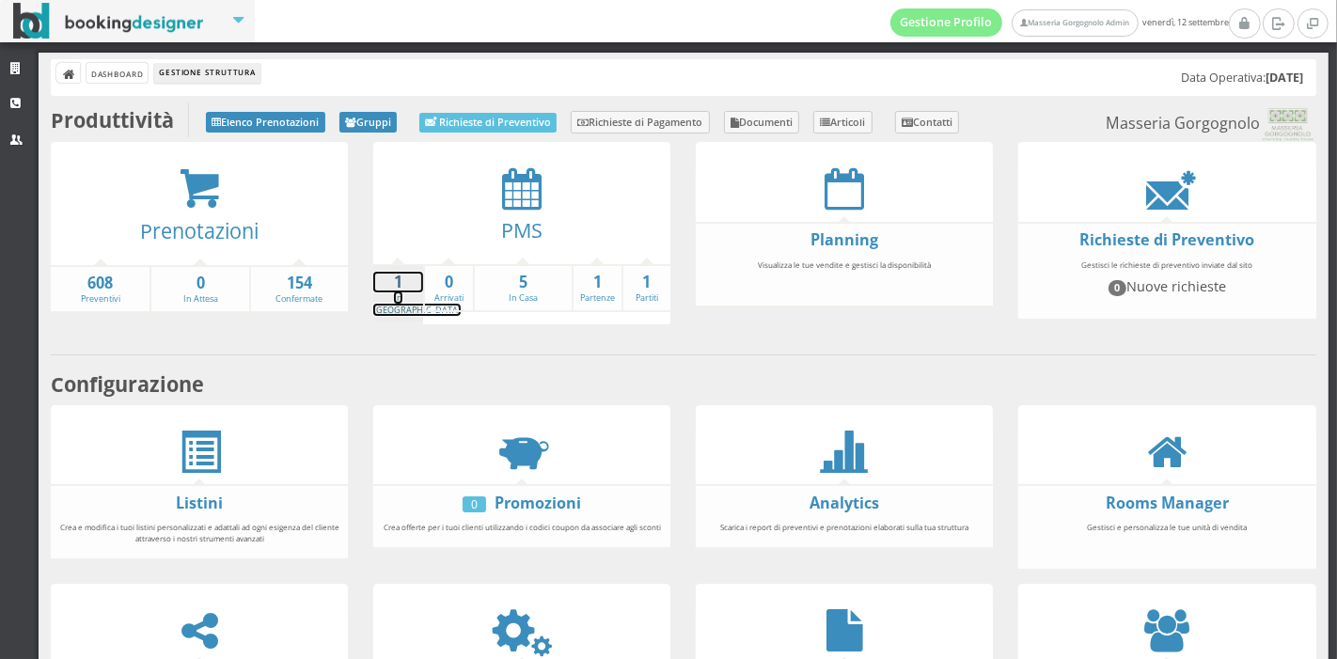
click at [395, 283] on strong "1" at bounding box center [398, 283] width 50 height 22
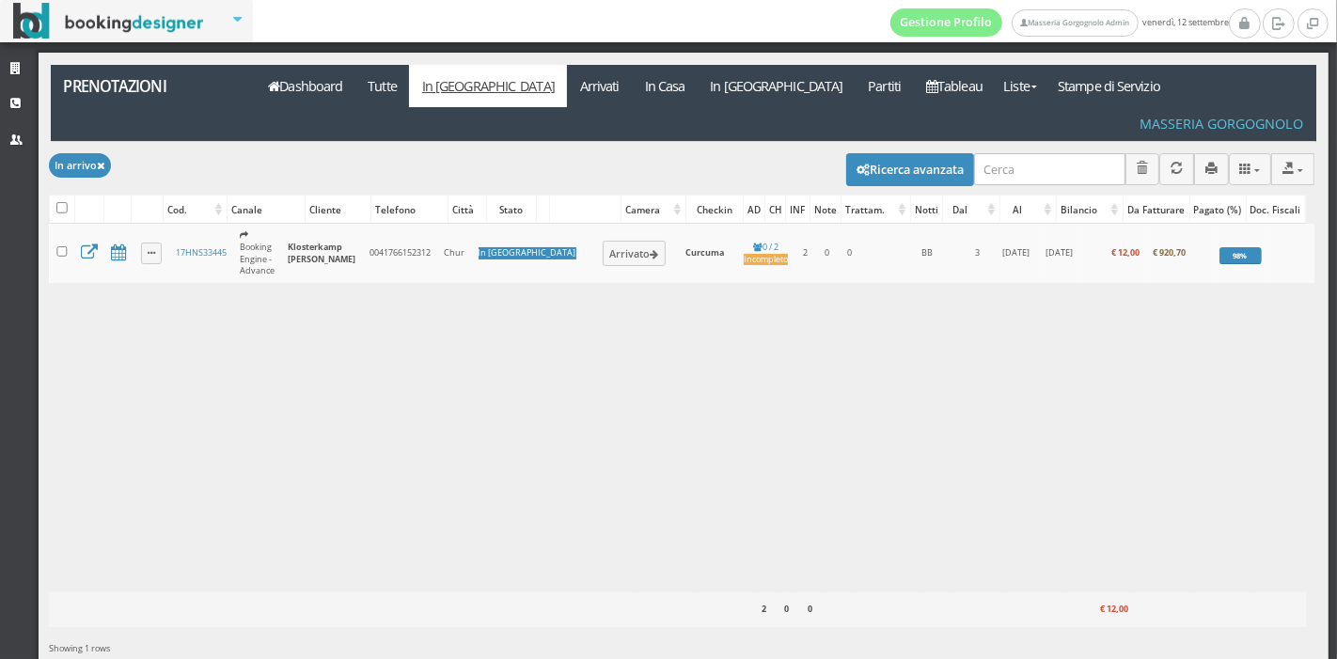
click at [685, 289] on div "Caricamento in corso Cod. Canale Cliente Telefono Città Stato Camera Checkin AD…" at bounding box center [682, 408] width 1266 height 369
click at [593, 286] on div "Caricamento in corso Cod. Canale Cliente Telefono Città Stato Camera Checkin AD…" at bounding box center [682, 408] width 1266 height 369
